Goal: Information Seeking & Learning: Understand process/instructions

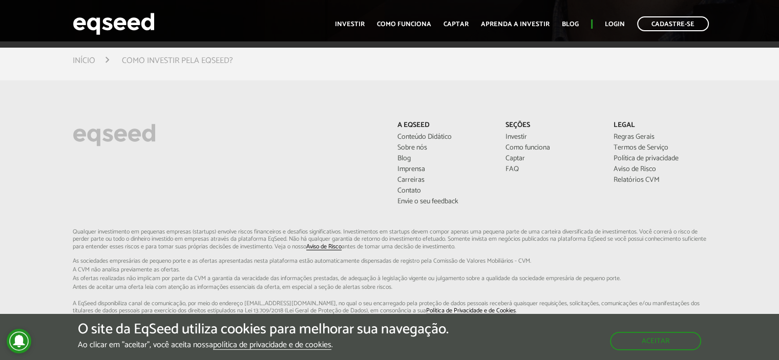
scroll to position [2642, 0]
click at [406, 28] on link "Como funciona" at bounding box center [404, 24] width 54 height 7
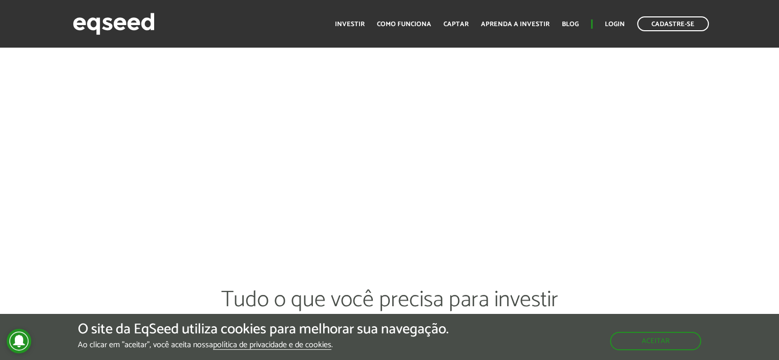
scroll to position [1754, 0]
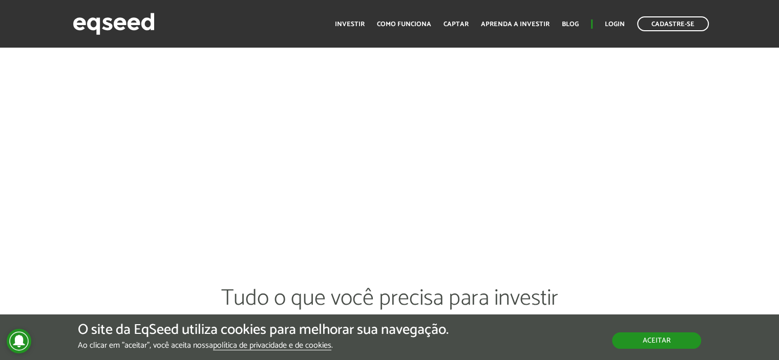
click at [653, 342] on button "Aceitar" at bounding box center [656, 340] width 89 height 16
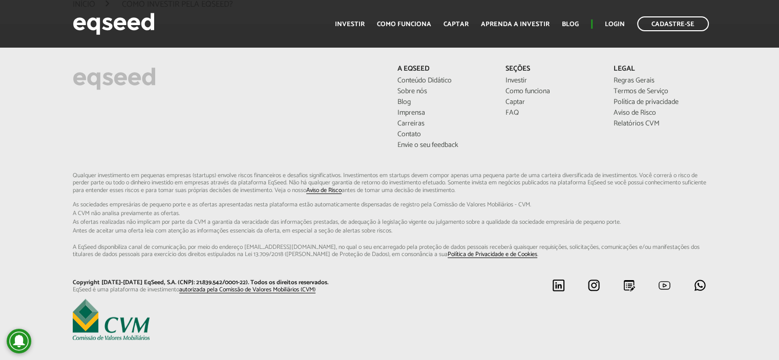
scroll to position [2721, 0]
